Goal: Transaction & Acquisition: Purchase product/service

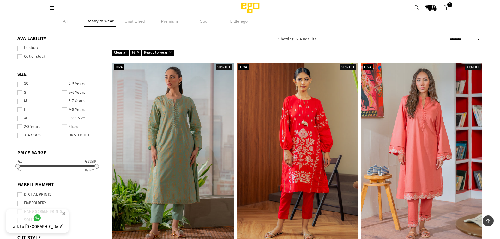
select select "******"
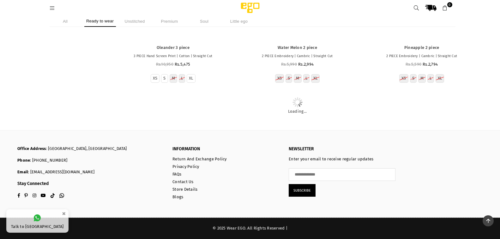
scroll to position [9434, 0]
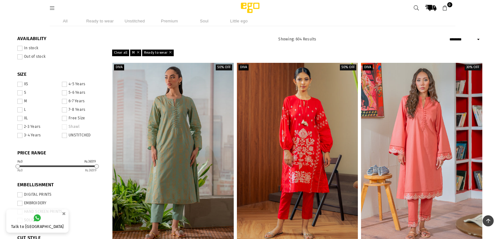
select select "******"
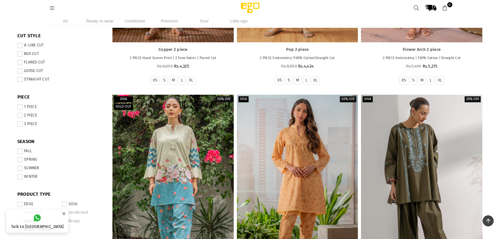
click at [27, 125] on label "3 PIECE" at bounding box center [59, 124] width 85 height 5
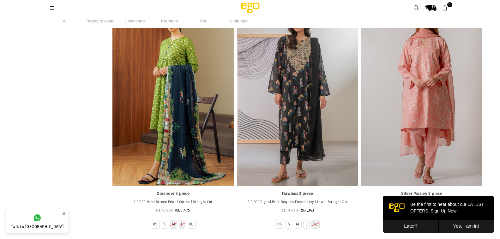
scroll to position [993, 0]
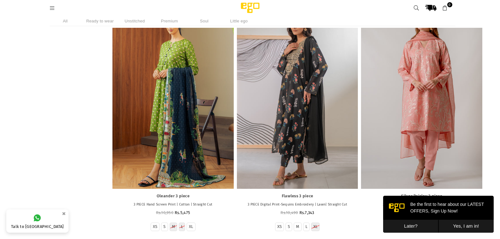
click at [293, 111] on div at bounding box center [297, 98] width 121 height 182
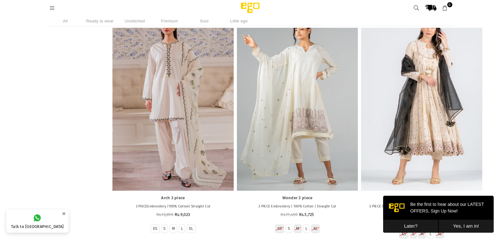
scroll to position [1615, 0]
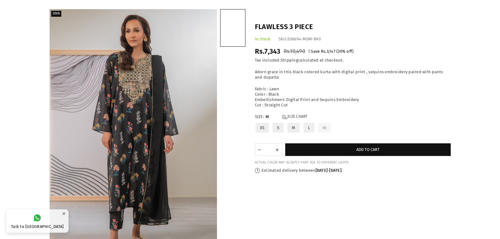
scroll to position [45, 0]
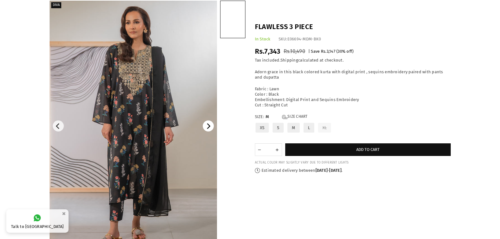
click at [210, 127] on icon "Next" at bounding box center [208, 127] width 6 height 6
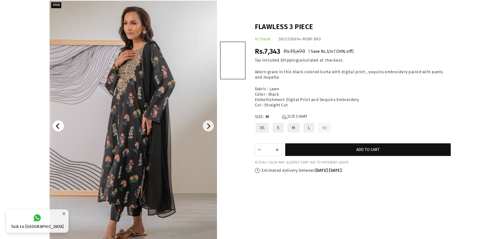
click at [57, 126] on icon "Previous" at bounding box center [58, 127] width 6 height 6
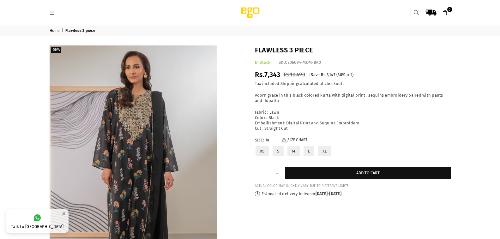
scroll to position [56, 0]
